Goal: Task Accomplishment & Management: Use online tool/utility

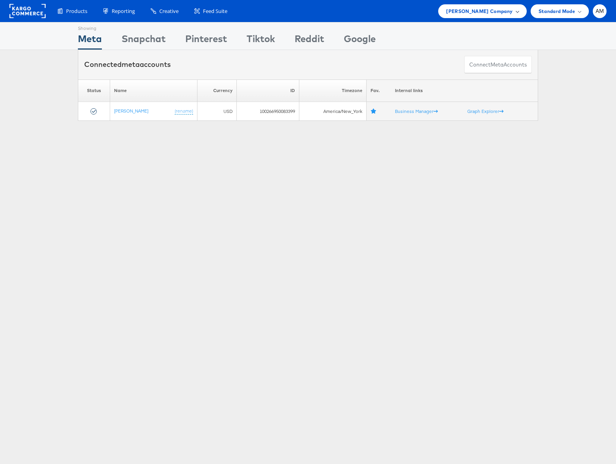
click at [483, 12] on span "Steve Madden Company" at bounding box center [479, 11] width 66 height 8
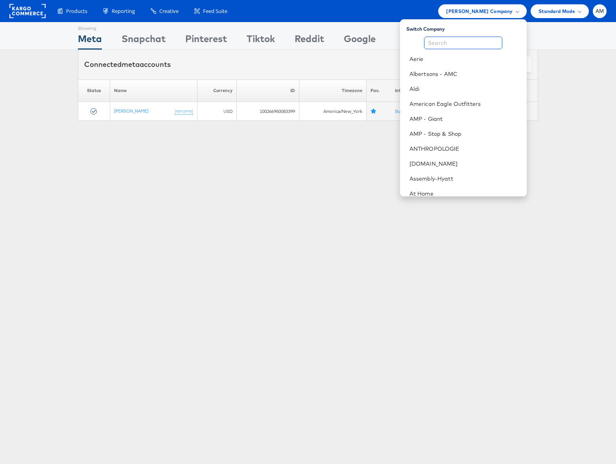
click at [465, 39] on input "text" at bounding box center [463, 43] width 78 height 13
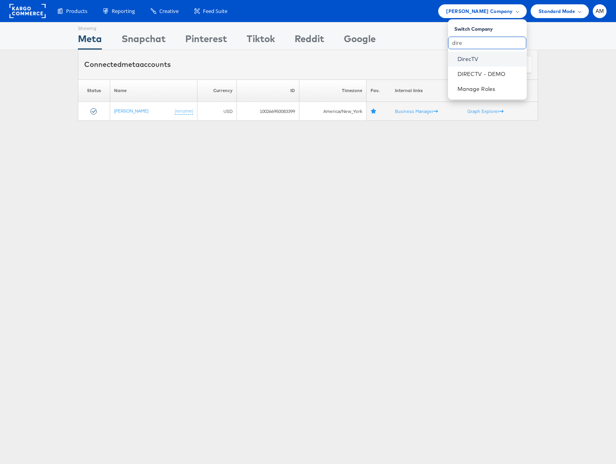
type input "dire"
click at [470, 60] on link "DirecTV" at bounding box center [488, 59] width 63 height 8
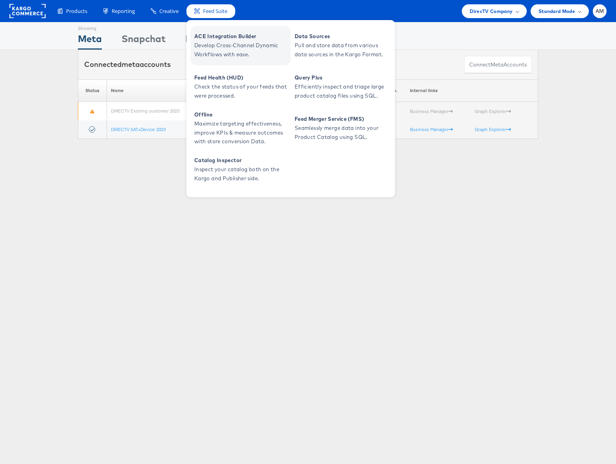
click at [215, 44] on span "Develop Cross-Channel Dynamic Workflows with ease." at bounding box center [241, 50] width 94 height 18
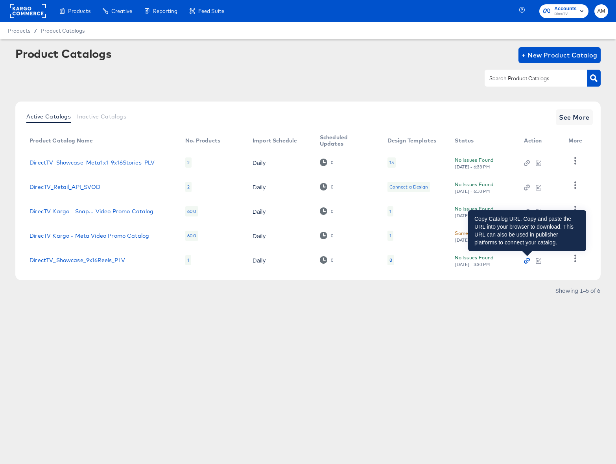
click at [526, 262] on icon "button" at bounding box center [527, 261] width 6 height 6
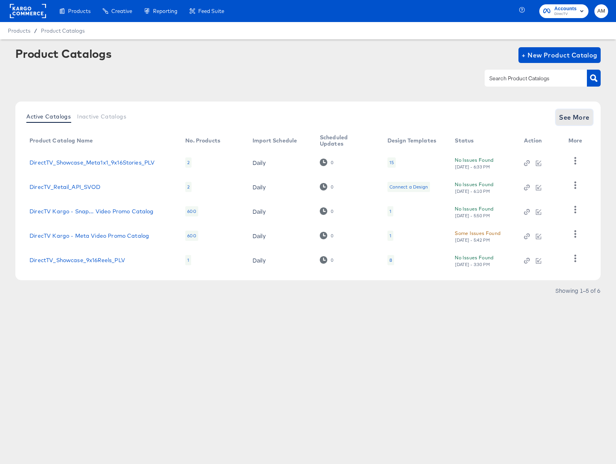
click at [570, 114] on span "See More" at bounding box center [574, 117] width 31 height 11
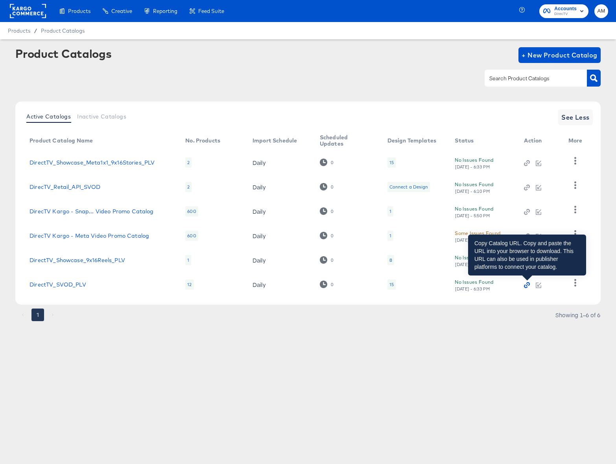
click at [526, 286] on icon "button" at bounding box center [527, 285] width 6 height 6
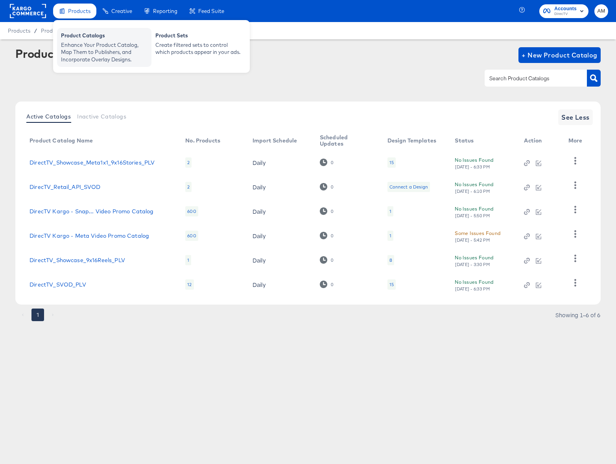
click at [83, 51] on div "Enhance Your Product Catalog, Map Them to Publishers, and Incorporate Overlay D…" at bounding box center [104, 52] width 87 height 22
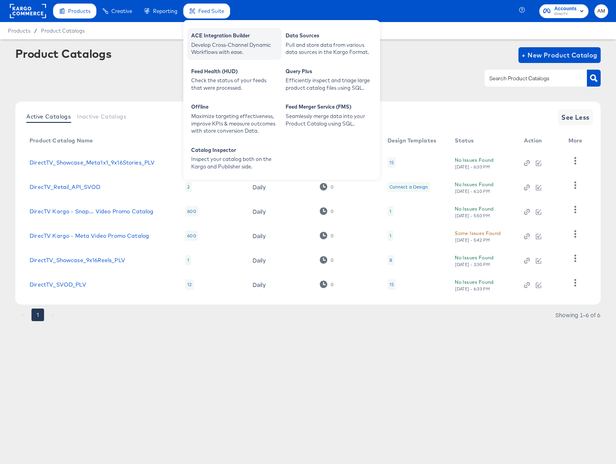
click at [221, 39] on div "ACE Integration Builder" at bounding box center [234, 36] width 87 height 9
